Goal: Information Seeking & Learning: Check status

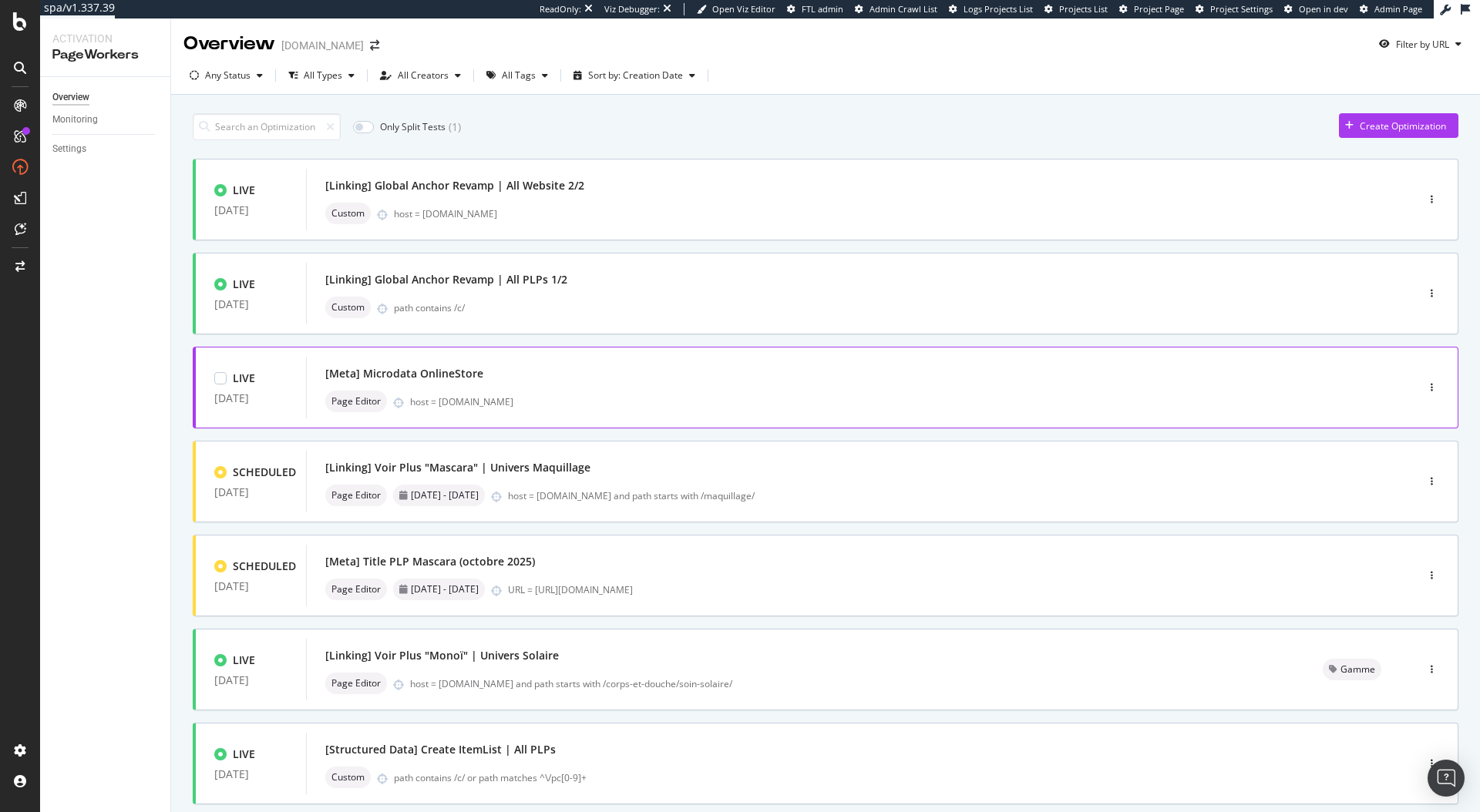
click at [426, 418] on div "LIVE [DATE] [Meta] Microdata OnlineStore Page Editor host = [DOMAIN_NAME]" at bounding box center [826, 387] width 1266 height 82
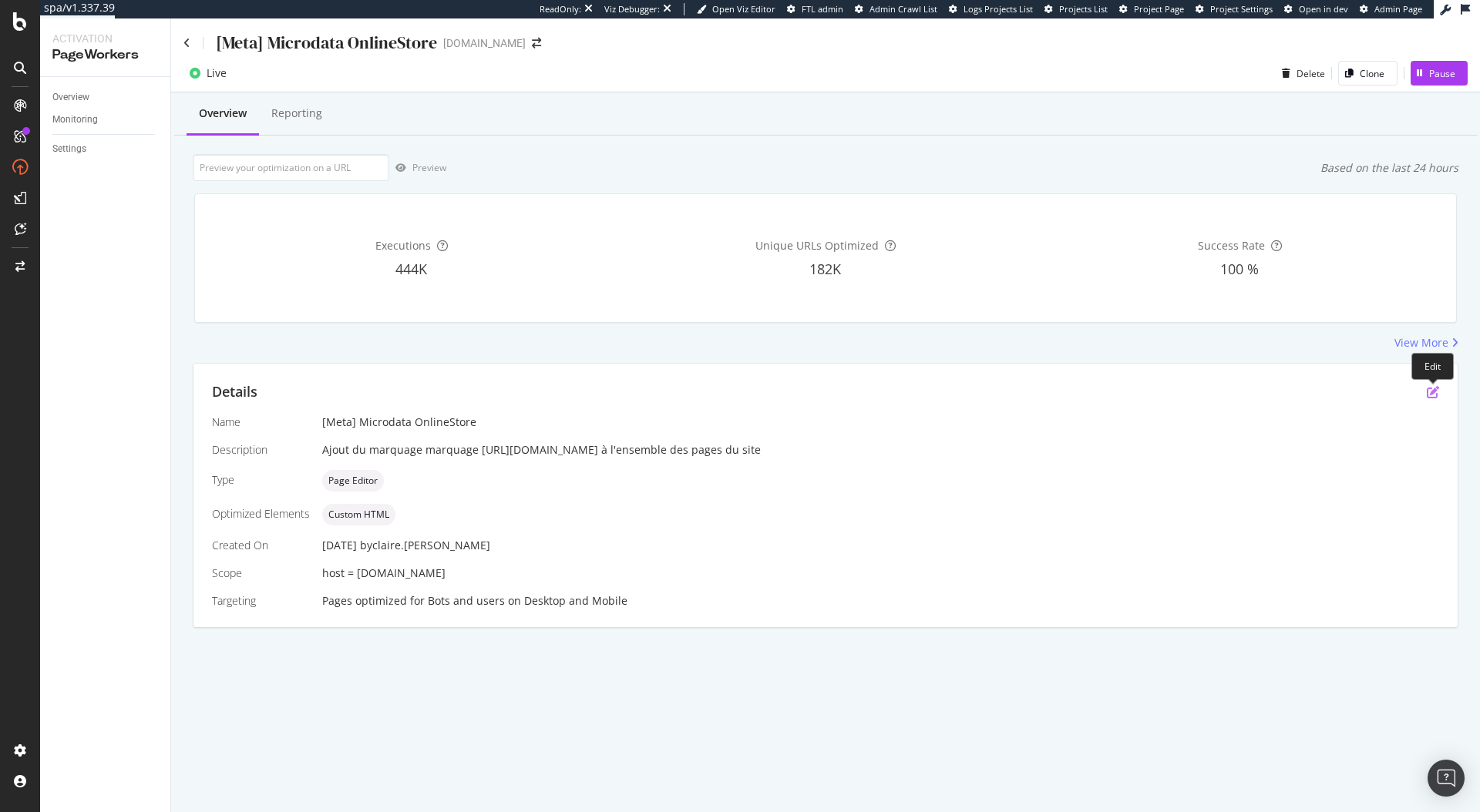
click at [1428, 392] on icon "pen-to-square" at bounding box center [1433, 392] width 12 height 12
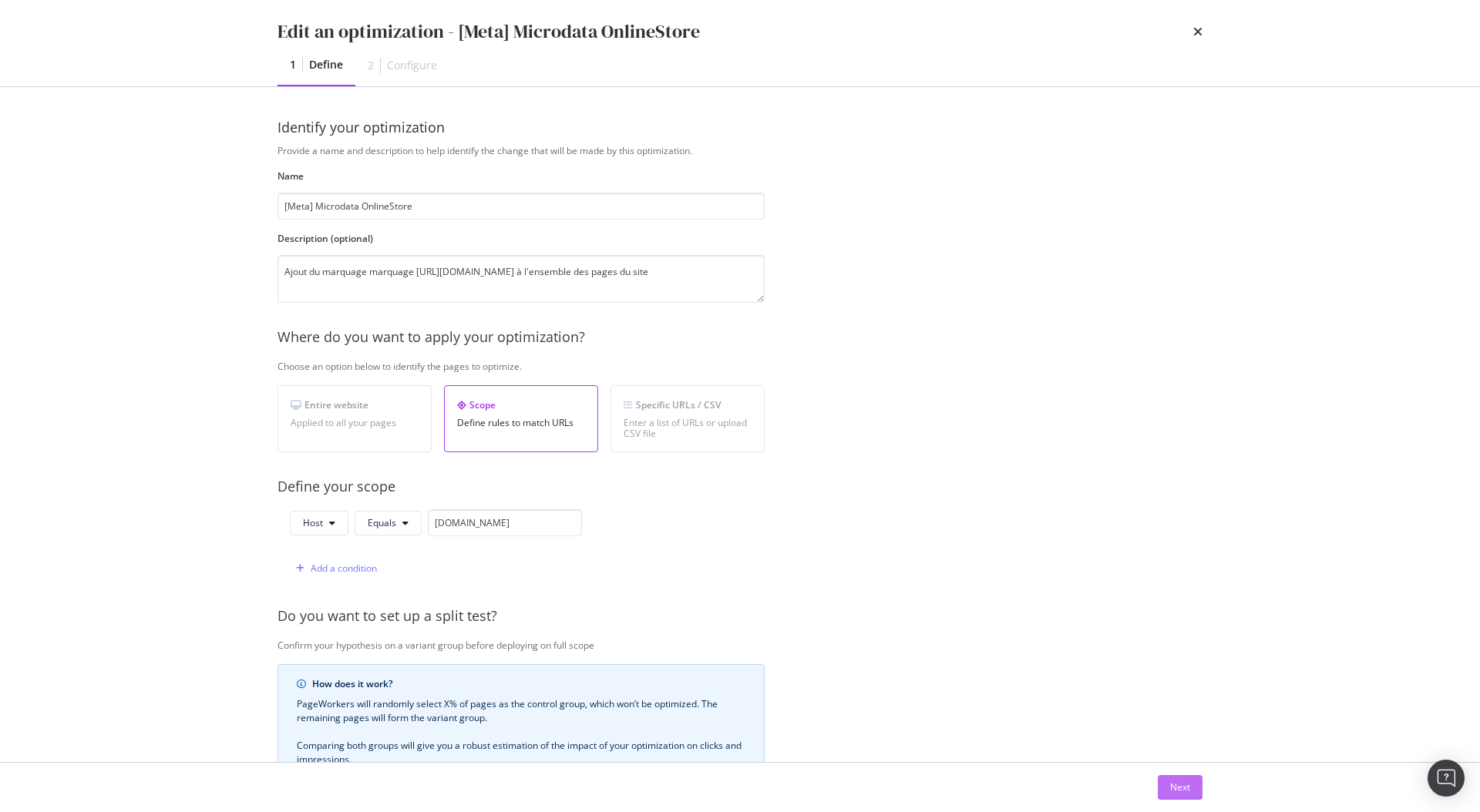
click at [1192, 791] on button "Next" at bounding box center [1180, 787] width 45 height 25
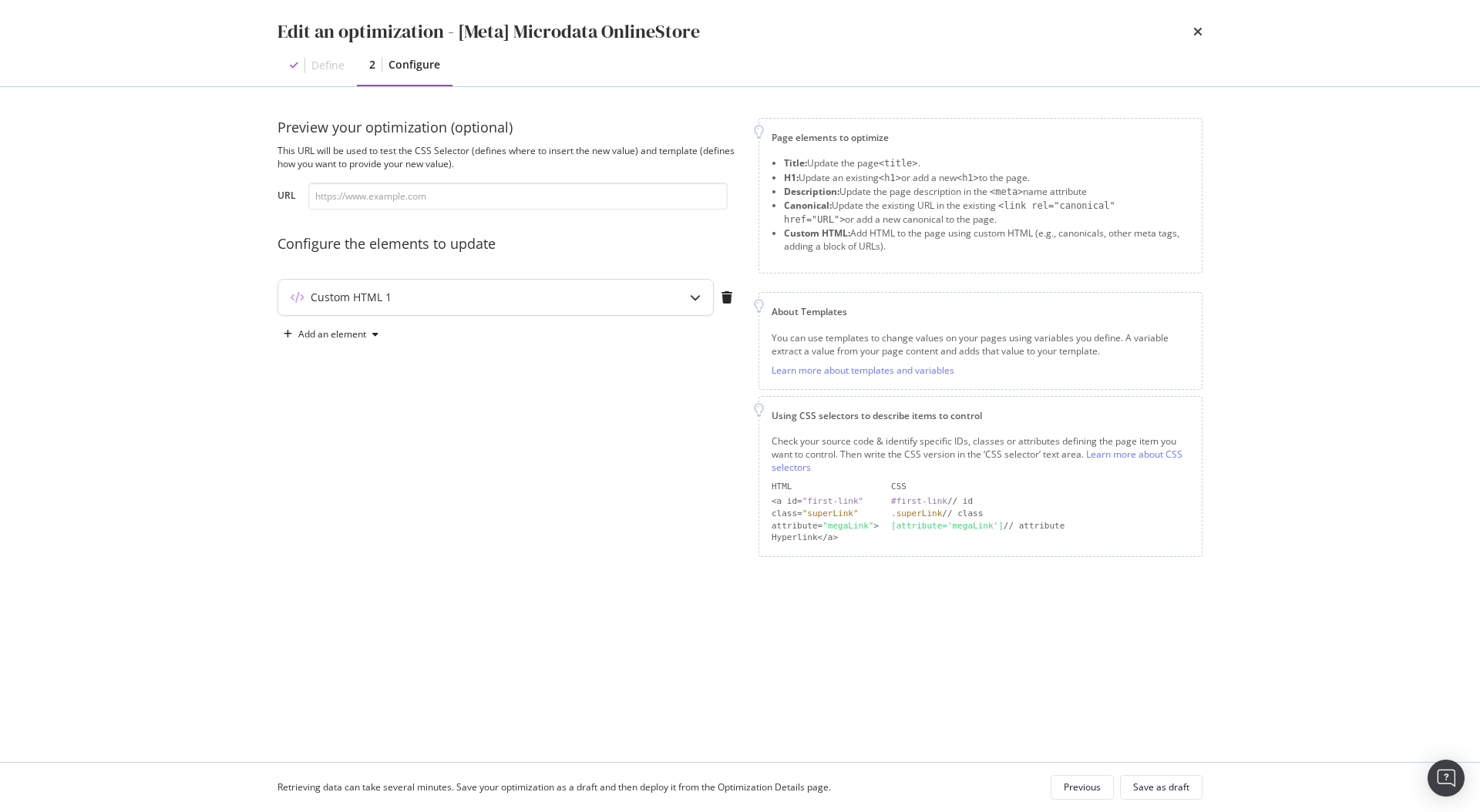
click at [650, 312] on div "Custom HTML 1" at bounding box center [495, 297] width 435 height 35
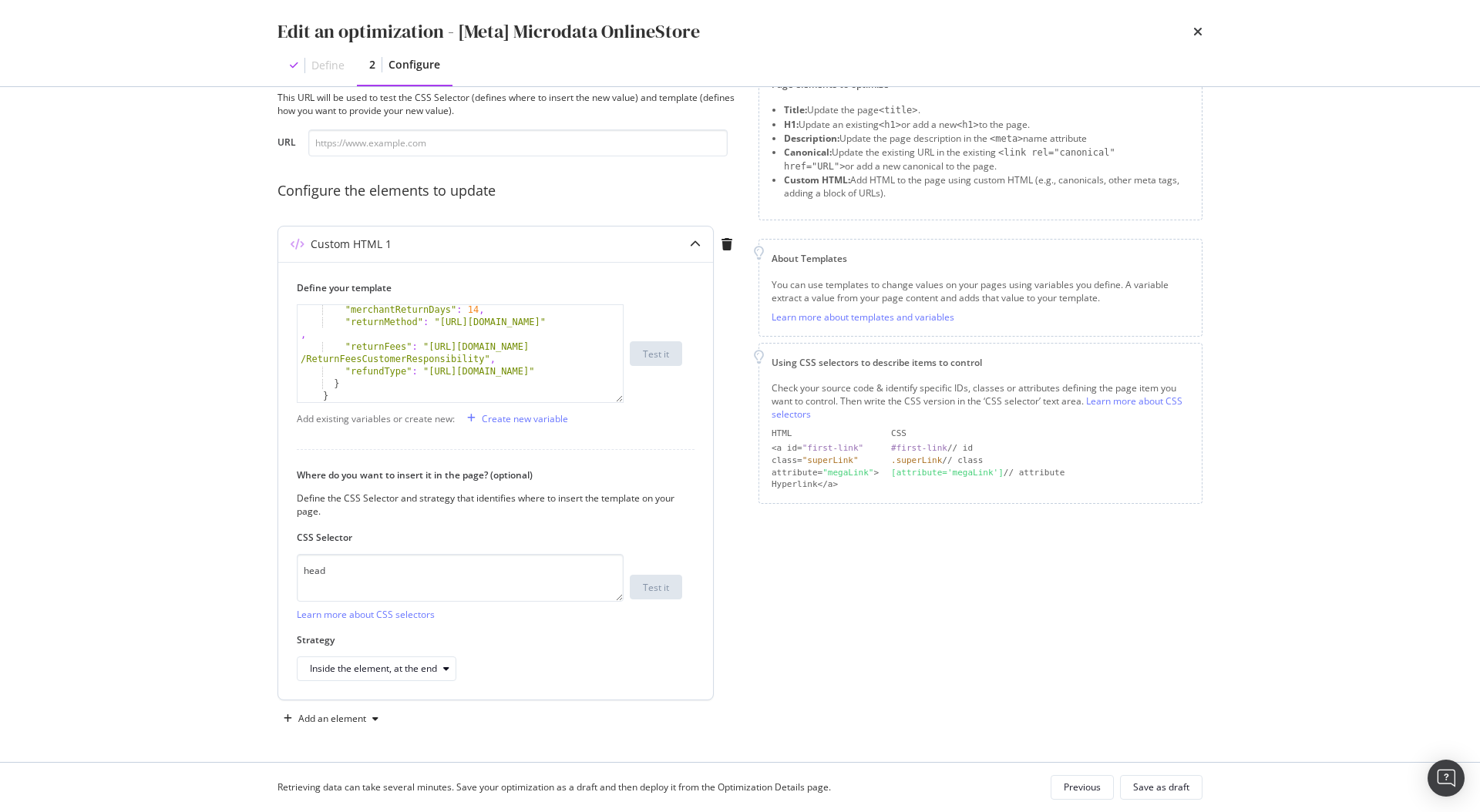
scroll to position [187, 0]
click at [1202, 30] on icon "times" at bounding box center [1198, 32] width 9 height 12
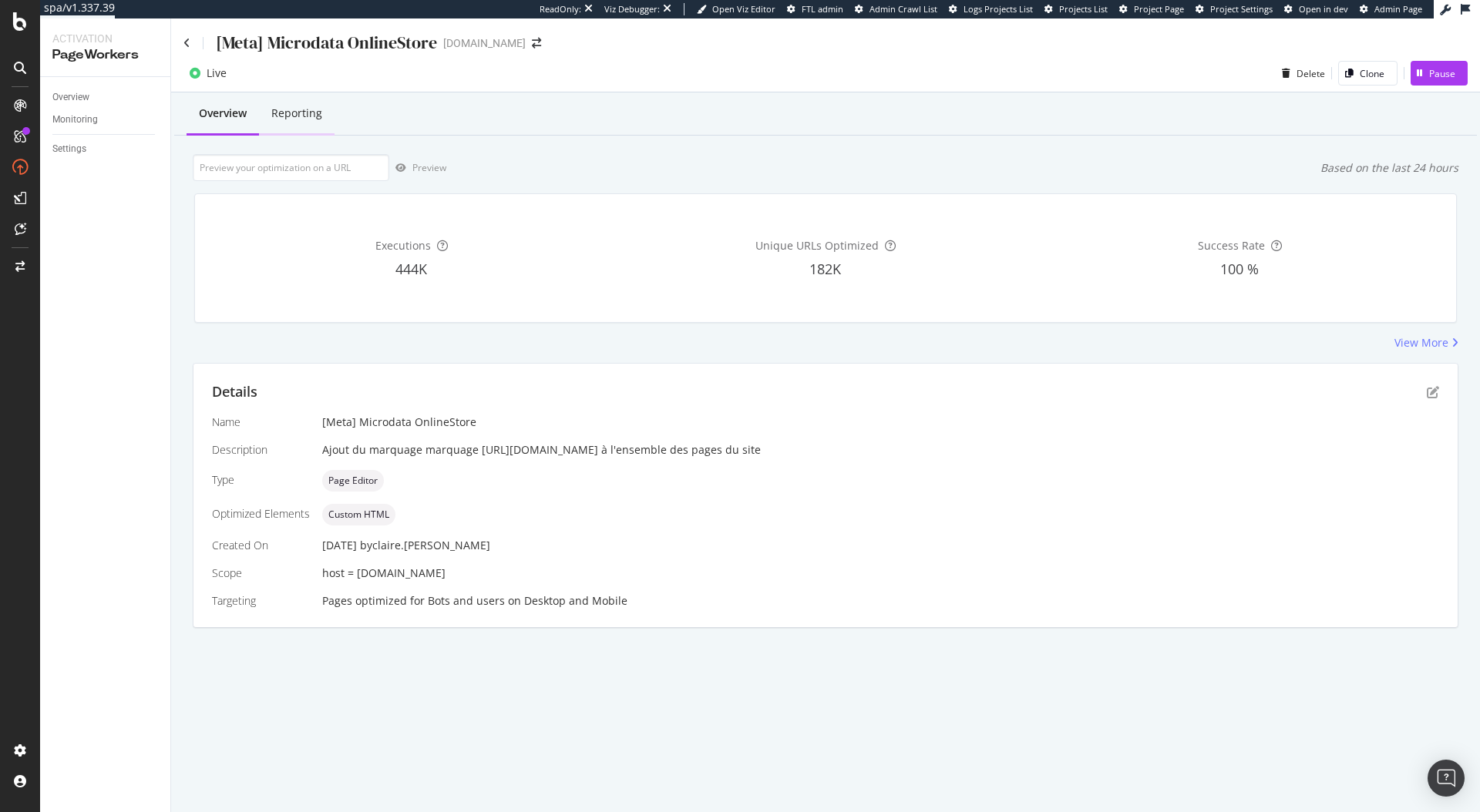
click at [309, 115] on div "Reporting" at bounding box center [296, 114] width 51 height 15
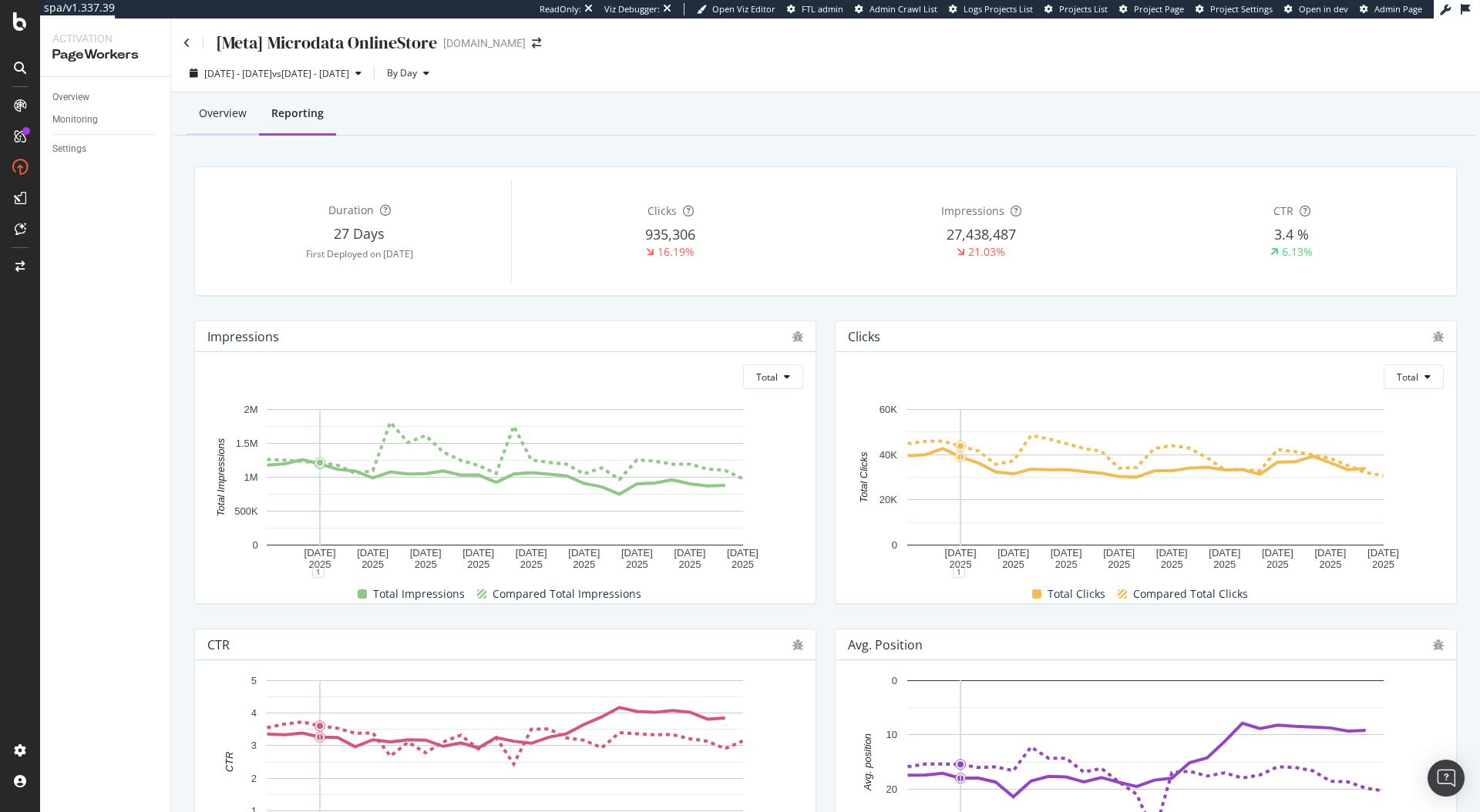
click at [218, 114] on div "Overview" at bounding box center [222, 114] width 47 height 15
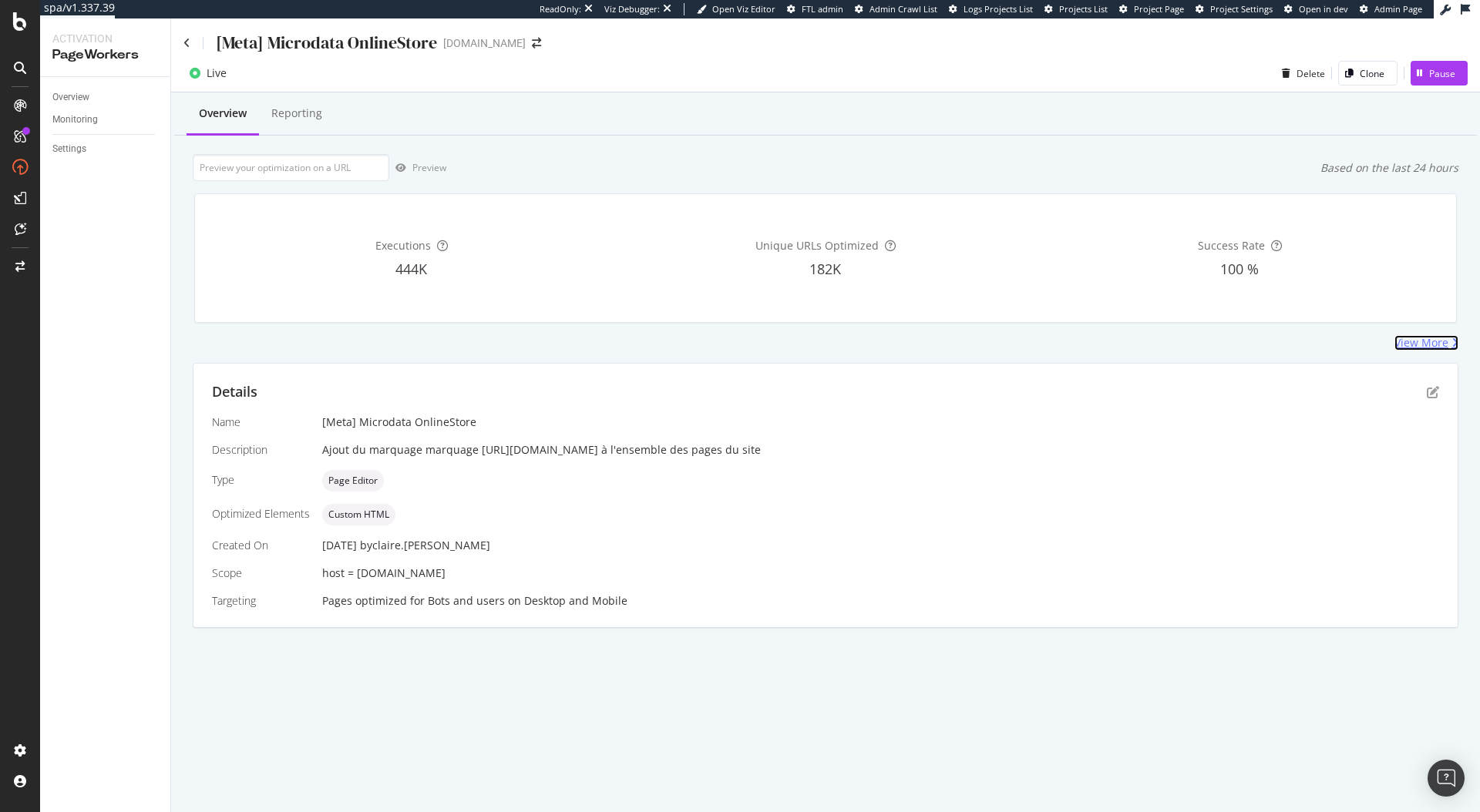
click at [1429, 342] on div "View More" at bounding box center [1421, 343] width 54 height 15
